Goal: Transaction & Acquisition: Purchase product/service

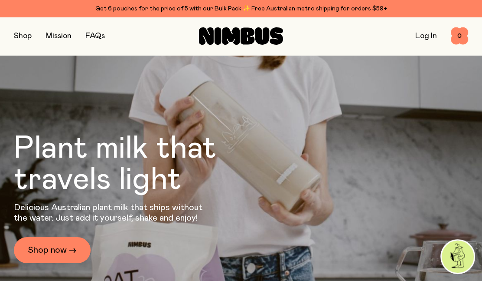
click at [23, 39] on button "button" at bounding box center [23, 36] width 18 height 12
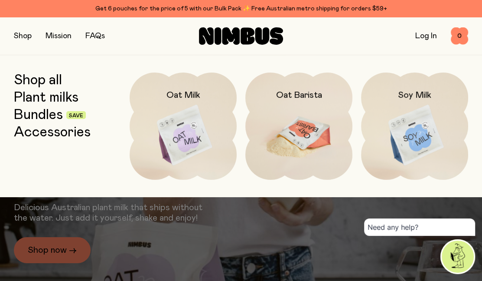
click at [300, 134] on img at bounding box center [299, 135] width 107 height 126
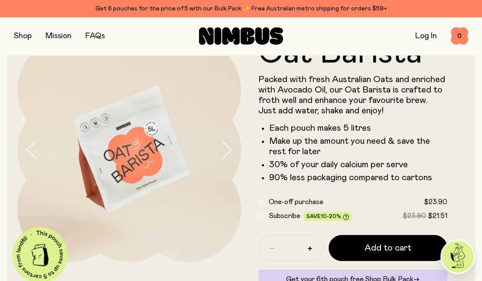
scroll to position [39, 0]
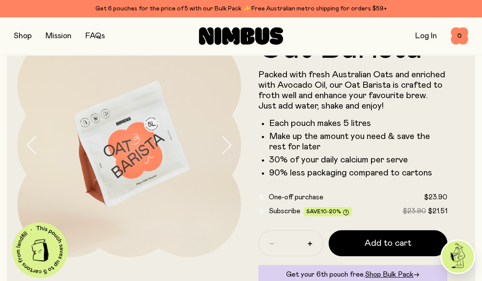
click at [20, 34] on button "button" at bounding box center [23, 36] width 18 height 12
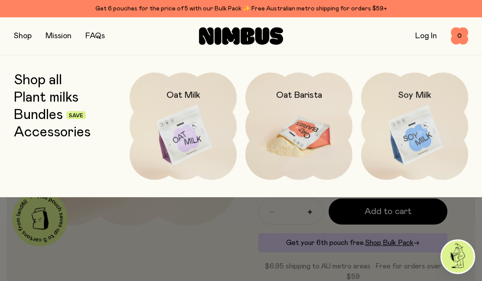
scroll to position [72, 0]
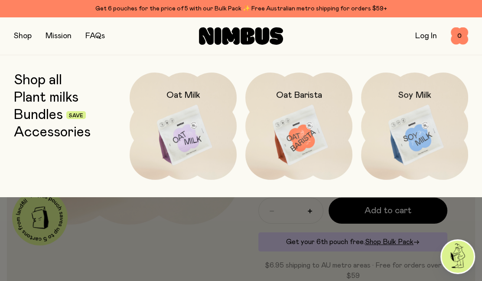
click at [213, 236] on div at bounding box center [241, 140] width 482 height 281
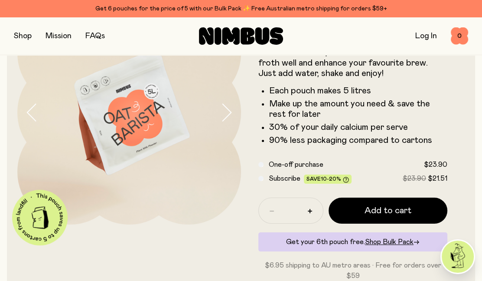
click at [35, 32] on div "Shop Mission FAQs" at bounding box center [89, 36] width 151 height 12
click at [26, 35] on button "button" at bounding box center [23, 36] width 18 height 12
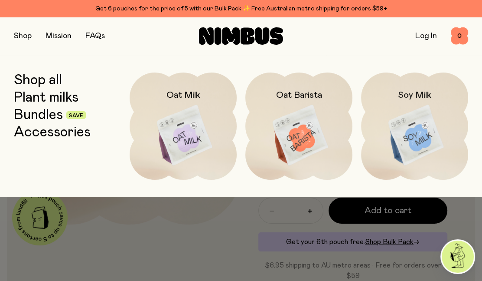
click at [40, 108] on link "Bundles" at bounding box center [38, 115] width 49 height 16
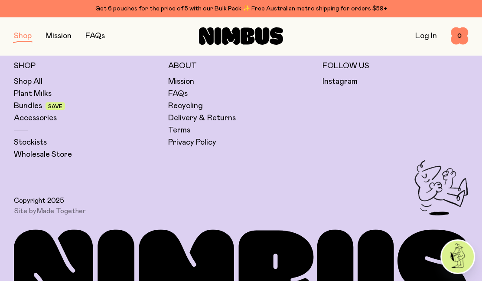
scroll to position [774, 0]
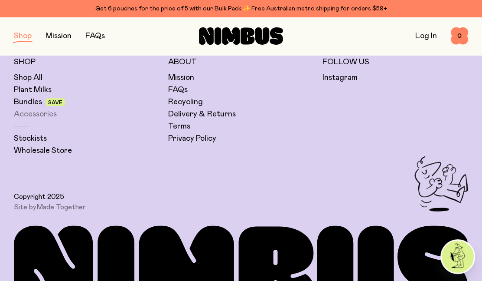
click at [42, 112] on link "Accessories" at bounding box center [35, 114] width 43 height 10
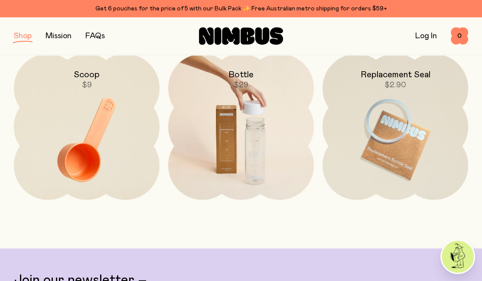
scroll to position [130, 0]
click at [255, 134] on img at bounding box center [241, 138] width 146 height 171
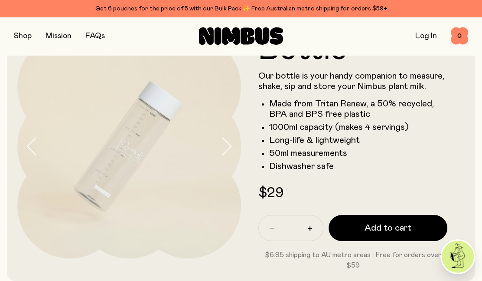
scroll to position [61, 0]
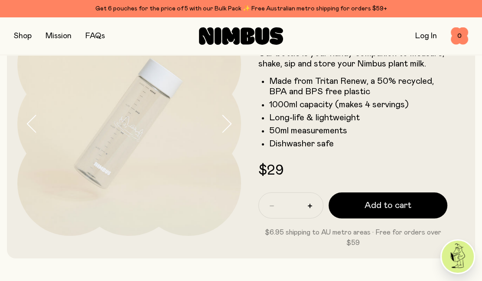
click at [232, 123] on icon "button" at bounding box center [226, 124] width 12 height 18
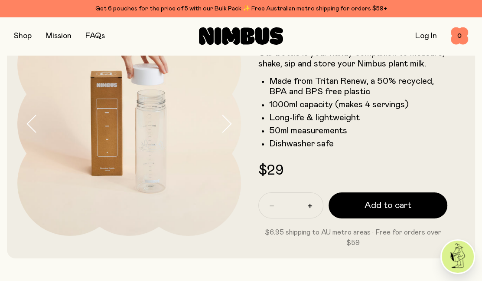
click at [232, 123] on icon "button" at bounding box center [226, 124] width 12 height 18
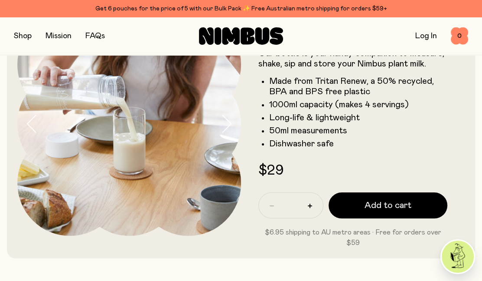
click at [230, 124] on icon "button" at bounding box center [227, 123] width 9 height 17
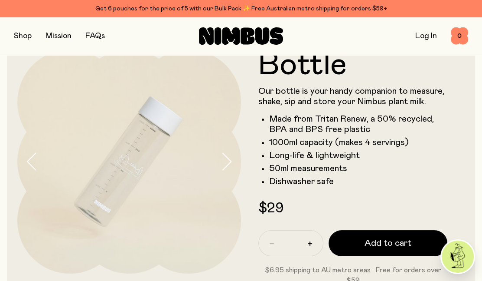
scroll to position [22, 0]
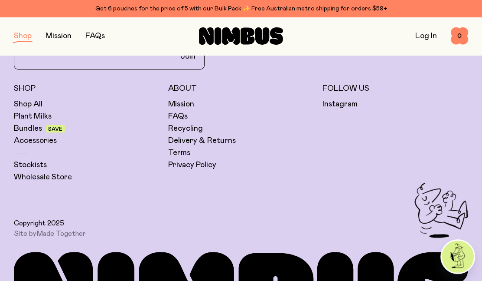
scroll to position [408, 0]
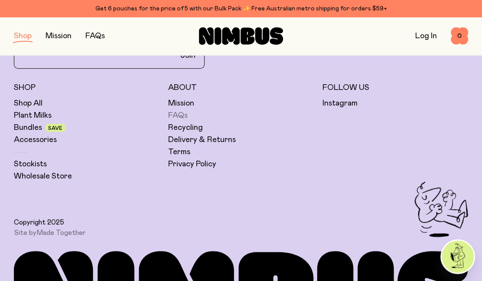
click at [182, 114] on link "FAQs" at bounding box center [178, 115] width 20 height 10
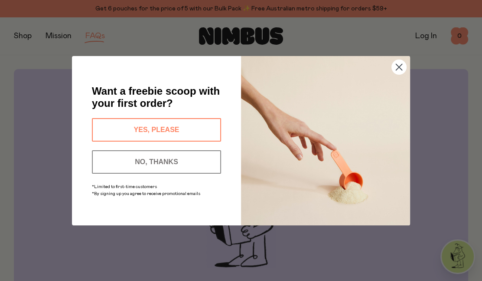
click at [403, 63] on circle "Close dialog" at bounding box center [399, 66] width 14 height 14
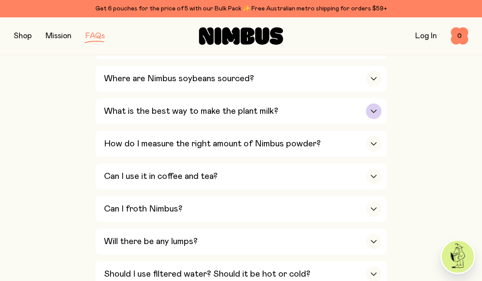
scroll to position [394, 0]
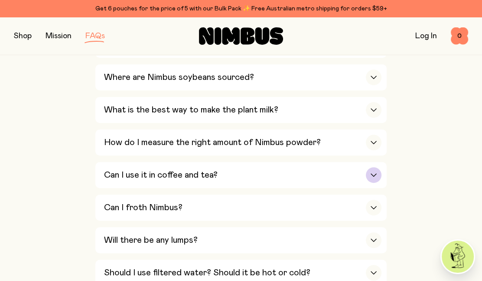
click at [210, 173] on h3 "Can I use it in coffee and tea?" at bounding box center [161, 175] width 114 height 10
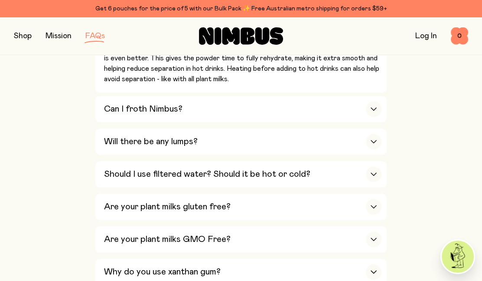
scroll to position [651, 0]
click at [212, 106] on div "Can I froth Nimbus?" at bounding box center [243, 108] width 278 height 26
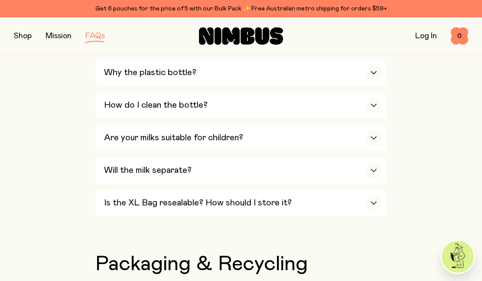
scroll to position [995, 0]
click at [315, 79] on div "Why the plastic bottle?" at bounding box center [243, 72] width 278 height 26
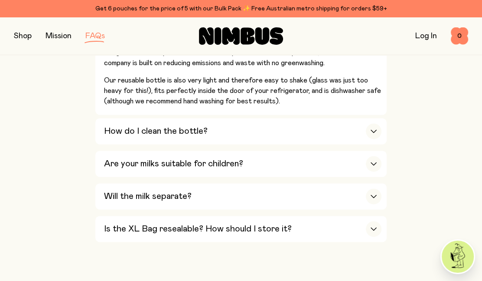
scroll to position [959, 0]
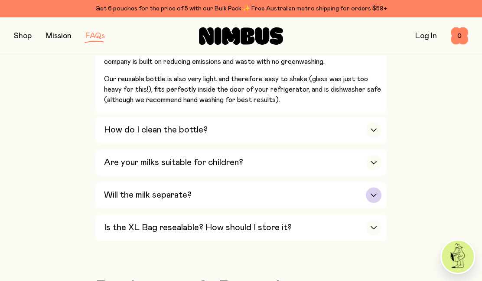
click at [228, 202] on div "Will the milk separate?" at bounding box center [243, 195] width 278 height 26
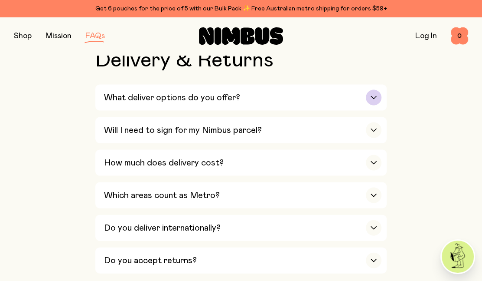
scroll to position [1444, 0]
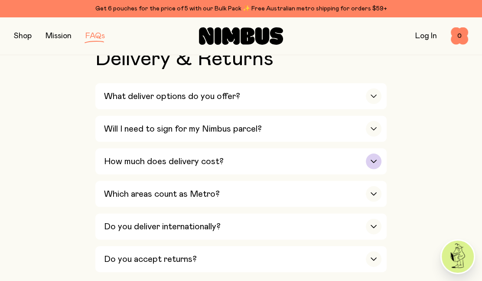
click at [230, 159] on div "How much does delivery cost?" at bounding box center [243, 161] width 278 height 26
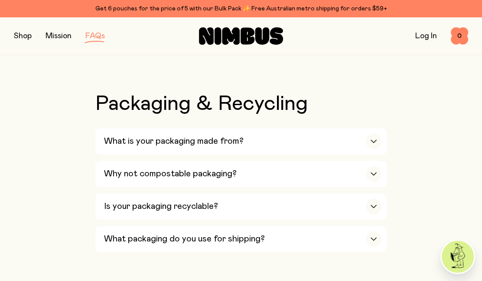
scroll to position [941, 0]
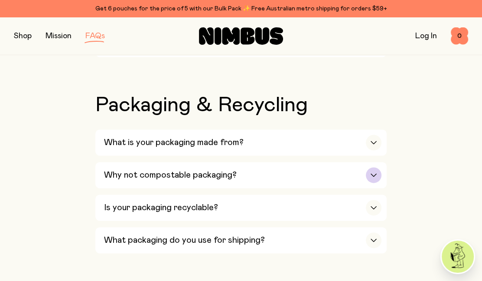
click at [213, 180] on h3 "Why not compostable packaging?" at bounding box center [170, 175] width 133 height 10
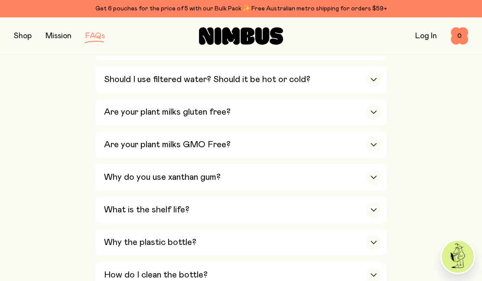
scroll to position [585, 0]
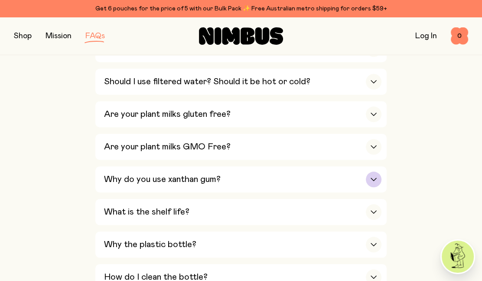
click at [282, 181] on div "Why do you use xanthan gum?" at bounding box center [243, 179] width 278 height 26
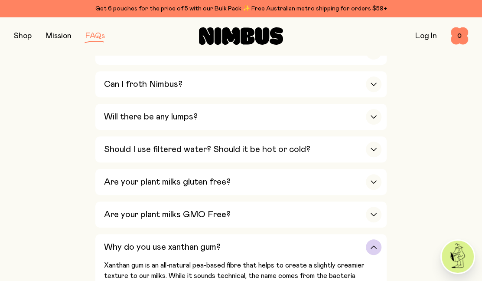
scroll to position [515, 0]
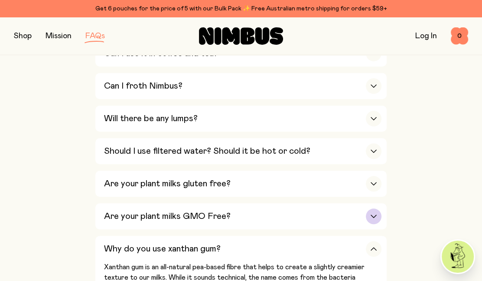
click at [240, 218] on div "Are your plant milks GMO Free?" at bounding box center [243, 216] width 278 height 26
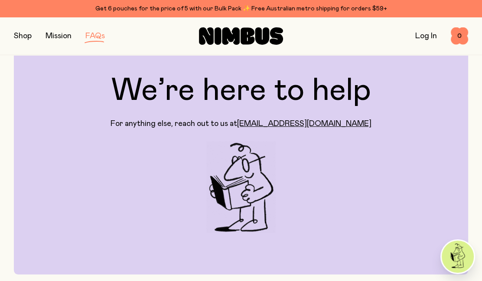
scroll to position [36, 0]
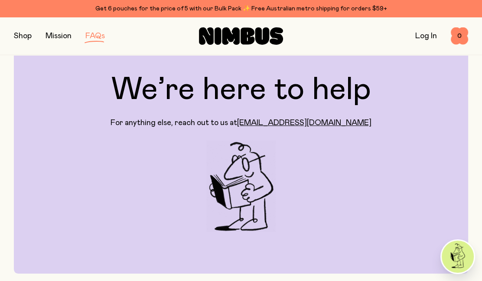
click at [24, 35] on button "button" at bounding box center [23, 36] width 18 height 12
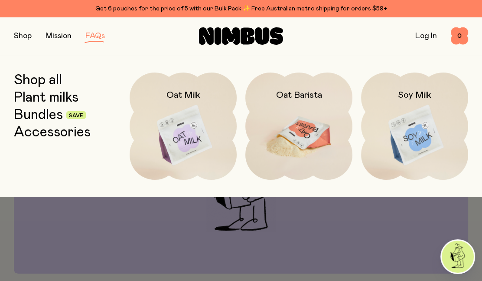
click at [275, 124] on img at bounding box center [299, 135] width 107 height 126
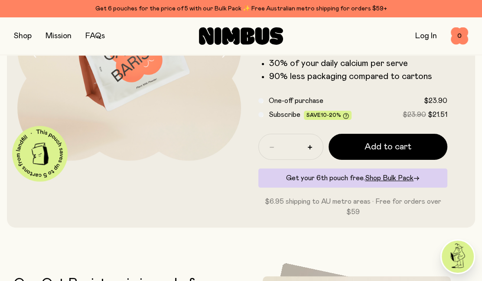
scroll to position [138, 0]
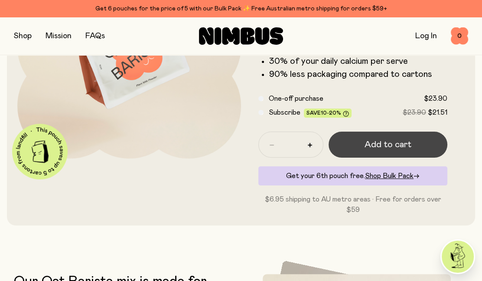
click at [363, 144] on button "Add to cart" at bounding box center [388, 144] width 119 height 26
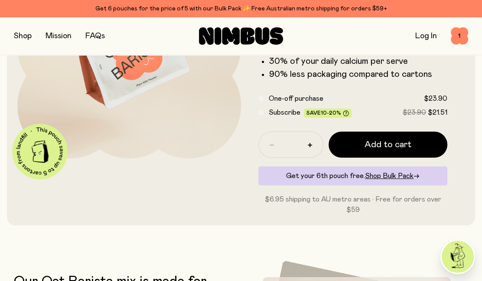
scroll to position [0, 0]
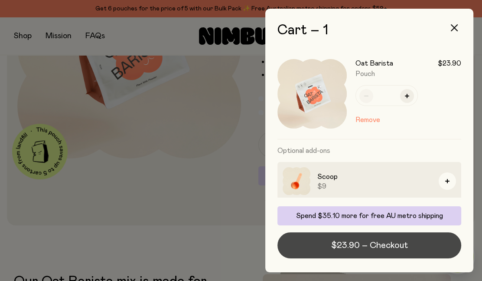
click at [351, 248] on span "$23.90 – Checkout" at bounding box center [369, 245] width 77 height 12
